Goal: Find specific fact: Find specific fact

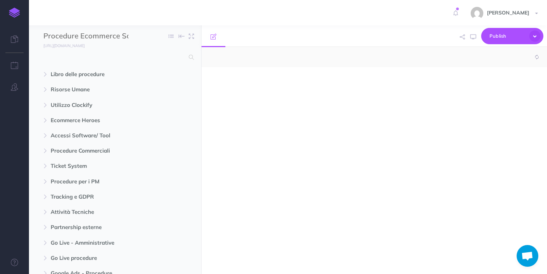
select select "null"
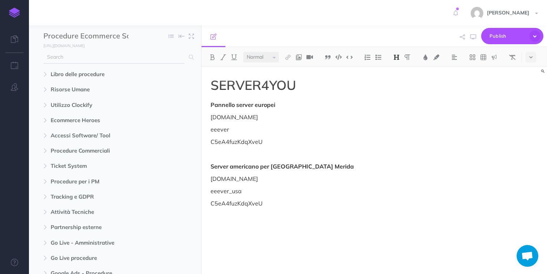
click at [122, 60] on input "text" at bounding box center [113, 57] width 141 height 13
type input "shopify"
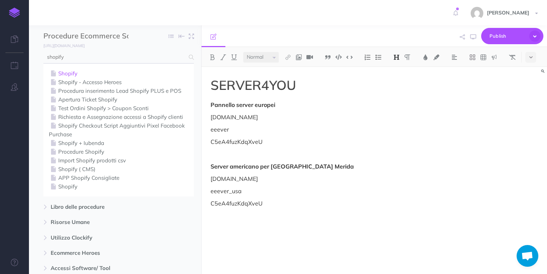
click at [101, 72] on link "Shopify" at bounding box center [119, 73] width 140 height 9
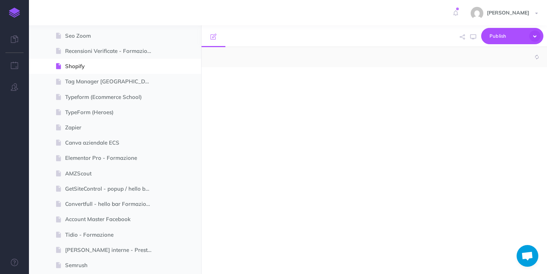
scroll to position [498, 0]
select select "null"
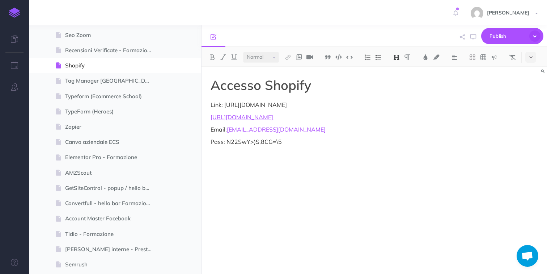
click at [259, 138] on p "Pass: N22SwY>)S,8CG=\5" at bounding box center [323, 141] width 224 height 9
click at [294, 144] on p "Pass: N22SwY>)S,8CG=\5" at bounding box center [323, 141] width 224 height 9
drag, startPoint x: 294, startPoint y: 144, endPoint x: 228, endPoint y: 142, distance: 65.6
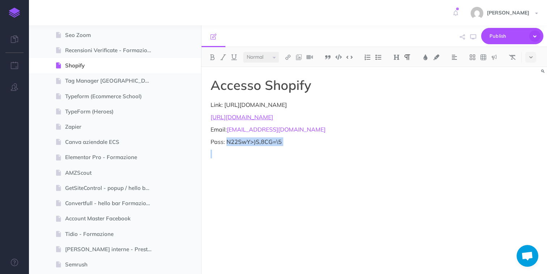
click at [228, 142] on p "Pass: N22SwY>)S,8CG=\5" at bounding box center [323, 141] width 224 height 9
copy p "N22SwY>)S,8CG=\5"
